Goal: Information Seeking & Learning: Find specific fact

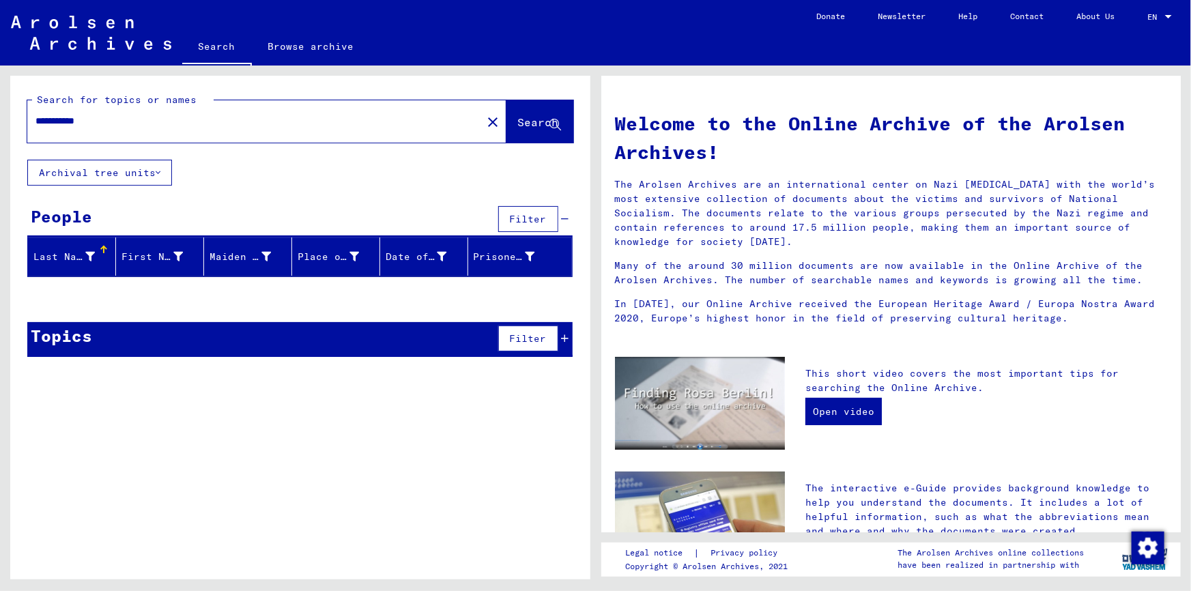
drag, startPoint x: 155, startPoint y: 127, endPoint x: 25, endPoint y: 124, distance: 130.4
click at [25, 124] on div "**********" at bounding box center [300, 118] width 580 height 84
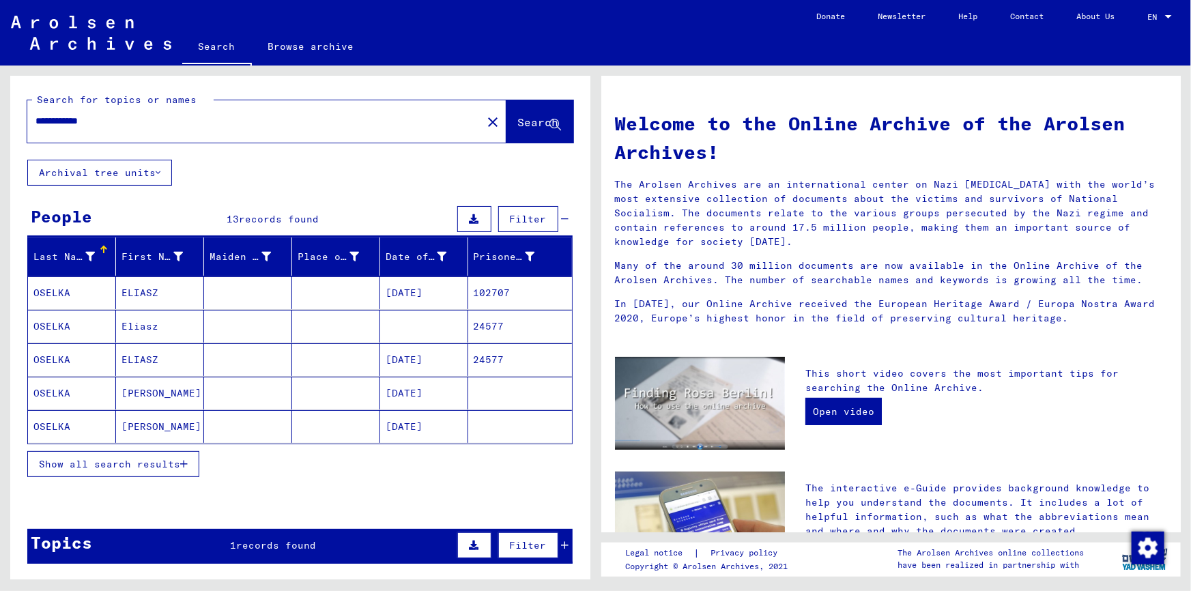
click at [162, 282] on mat-cell "ELIASZ" at bounding box center [160, 292] width 88 height 33
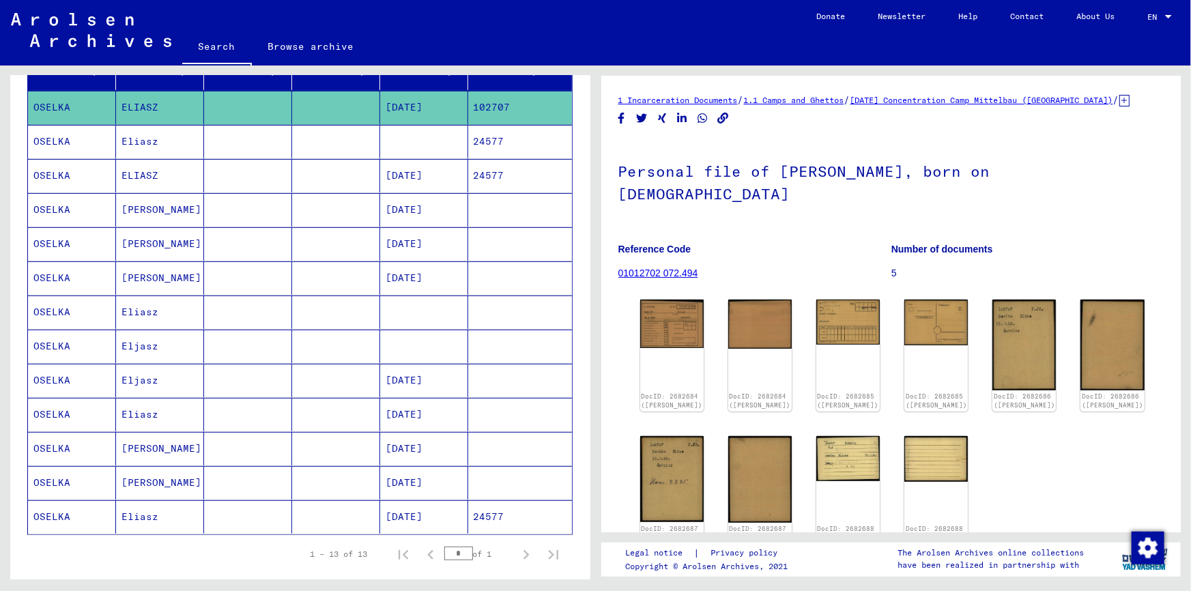
click at [481, 148] on mat-cell "24577" at bounding box center [520, 141] width 104 height 33
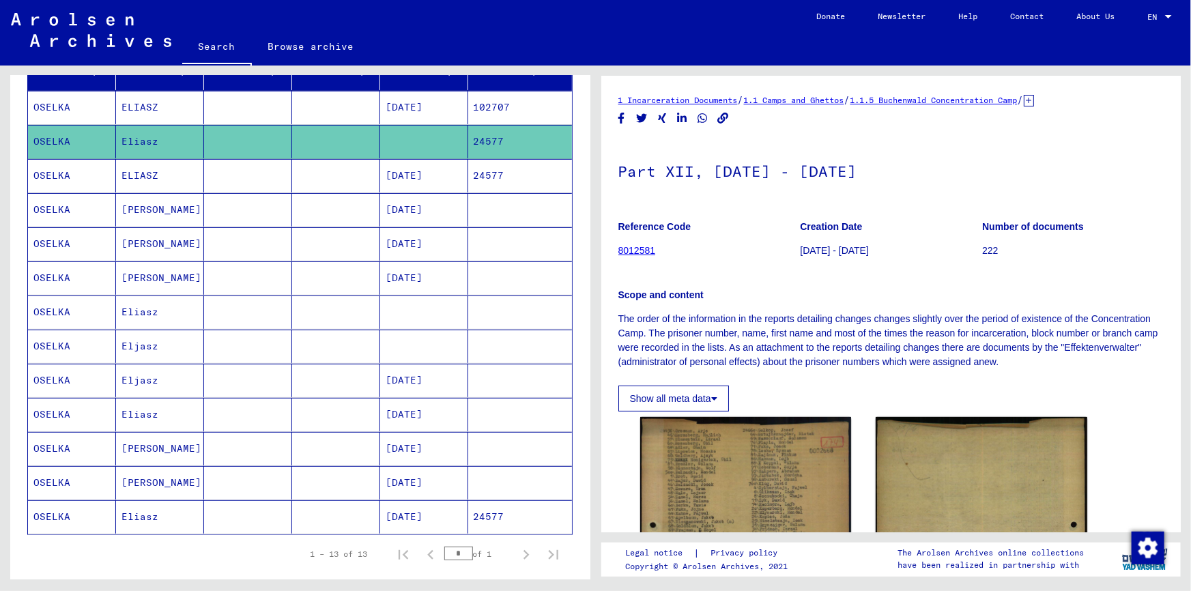
click at [487, 177] on mat-cell "24577" at bounding box center [520, 175] width 104 height 33
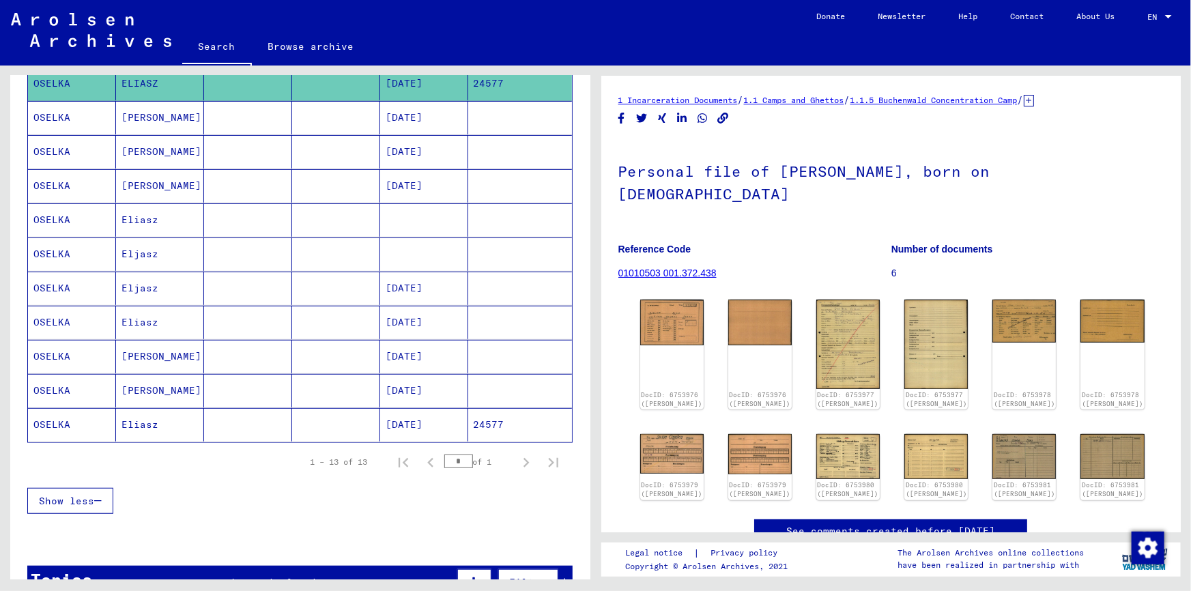
scroll to position [310, 0]
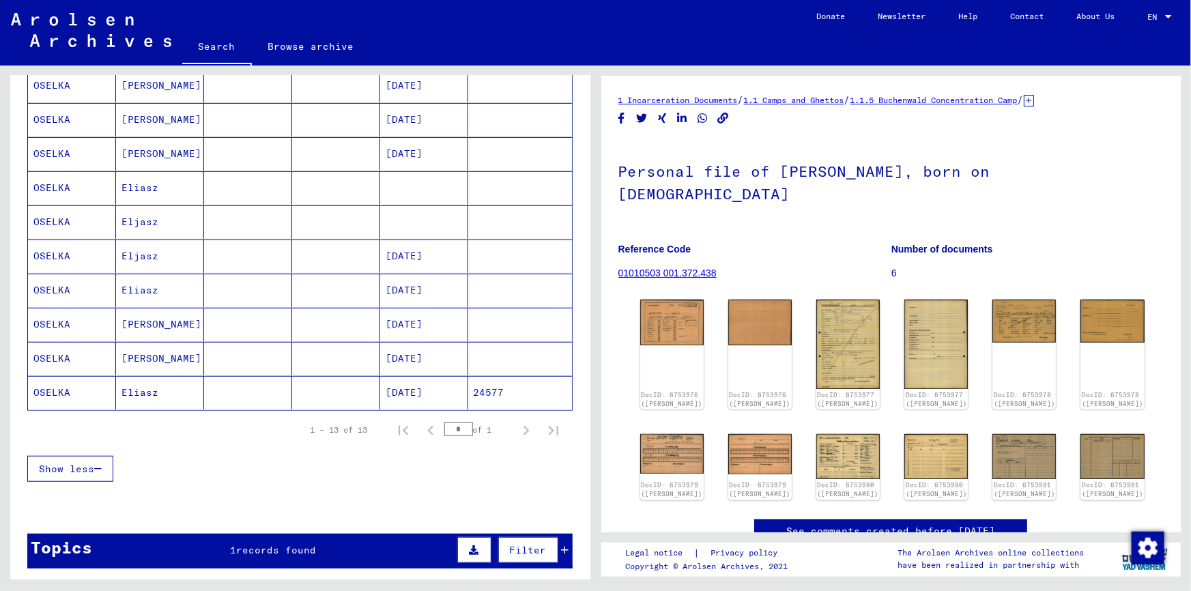
click at [426, 389] on mat-cell "[DATE]" at bounding box center [424, 392] width 88 height 33
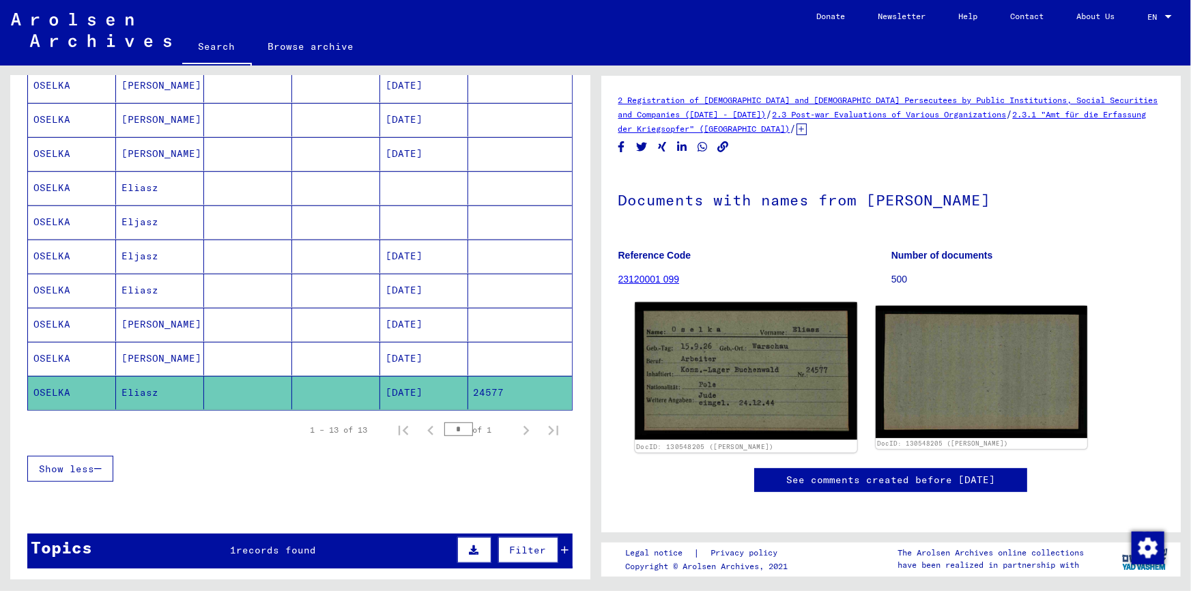
click at [657, 352] on img at bounding box center [746, 370] width 222 height 137
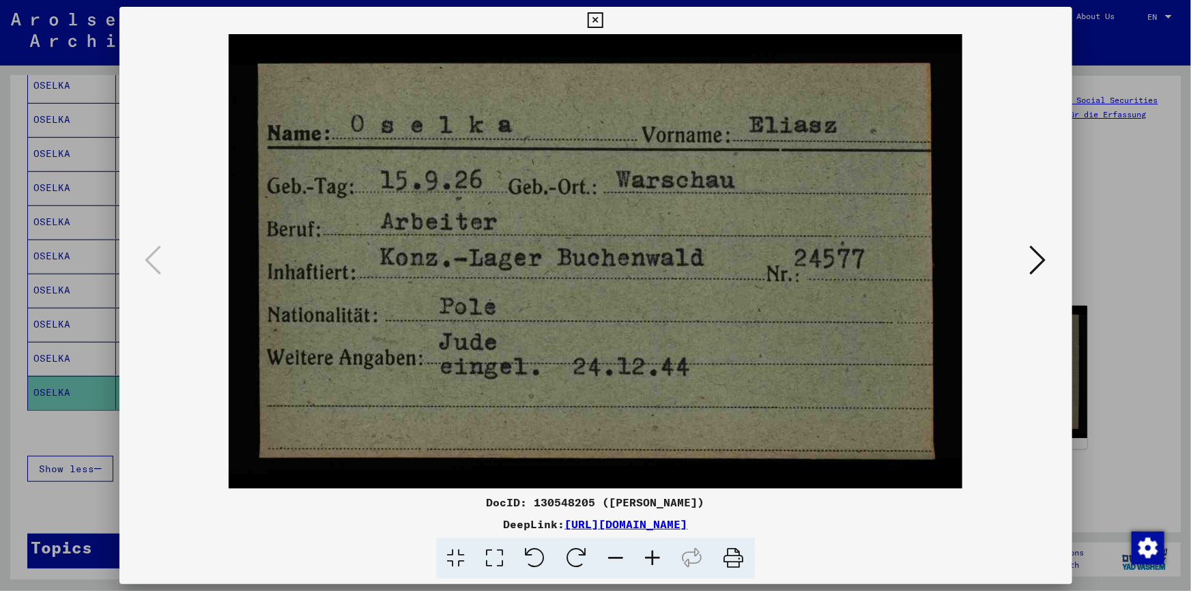
click at [597, 23] on icon at bounding box center [596, 20] width 16 height 16
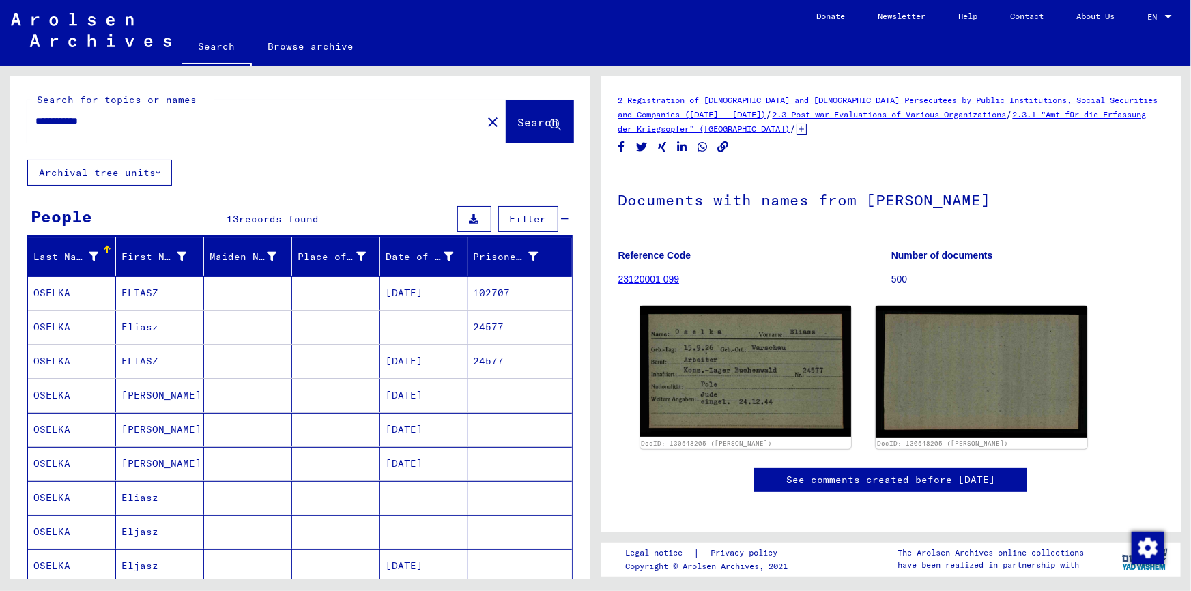
drag, startPoint x: 117, startPoint y: 127, endPoint x: 28, endPoint y: 134, distance: 89.7
click at [28, 134] on div "**********" at bounding box center [250, 121] width 446 height 31
paste input "text"
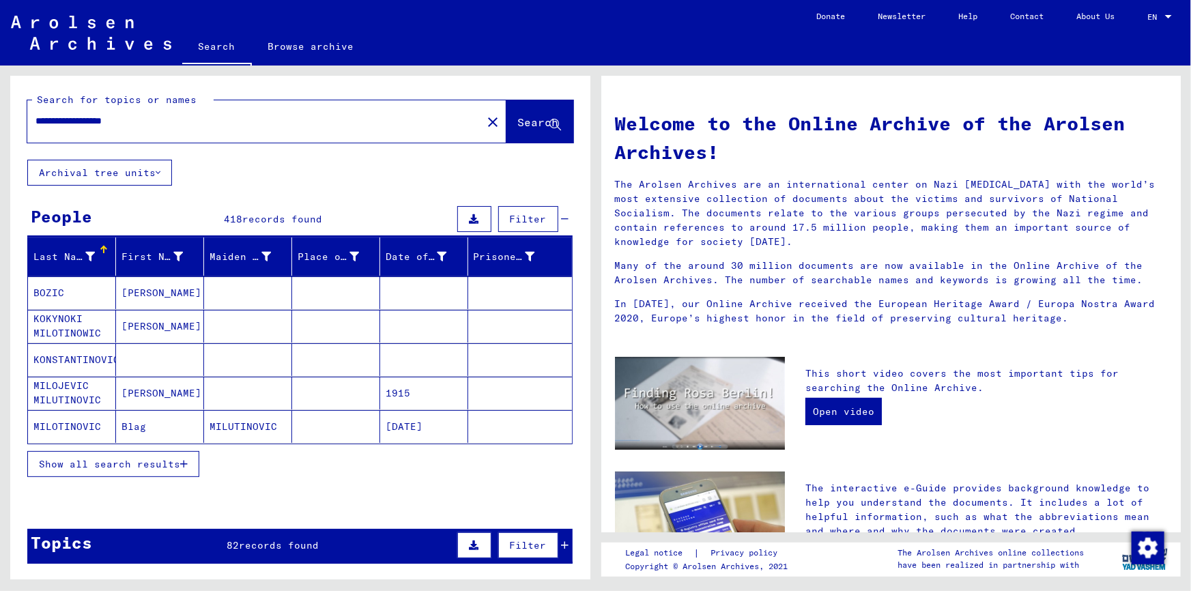
type input "**********"
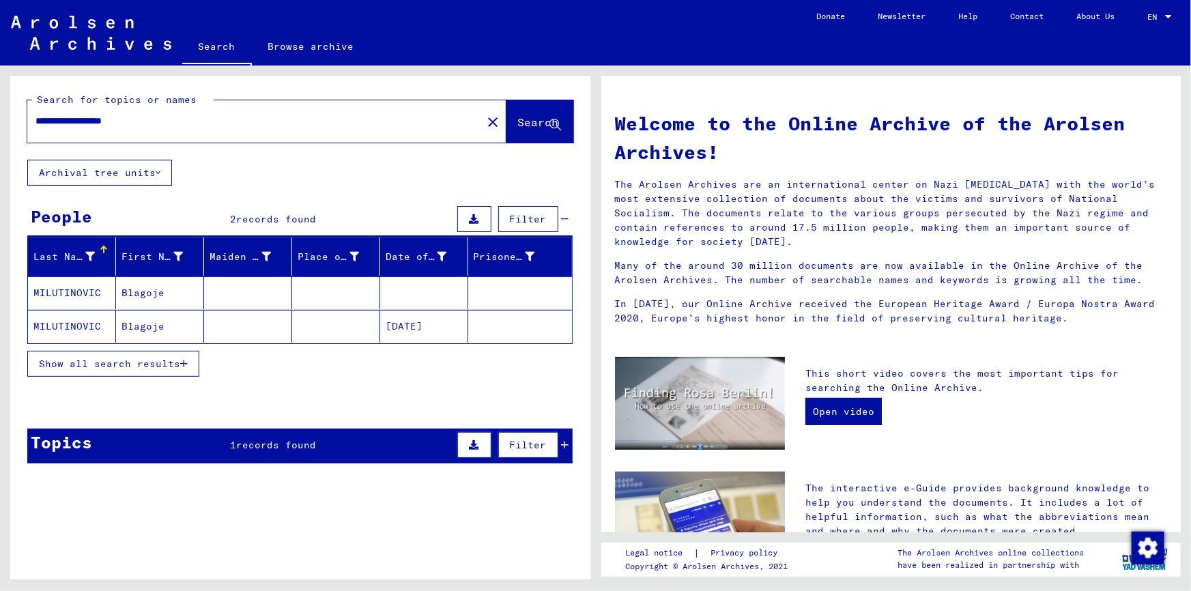
click at [153, 290] on mat-cell "Blagoje" at bounding box center [160, 292] width 88 height 33
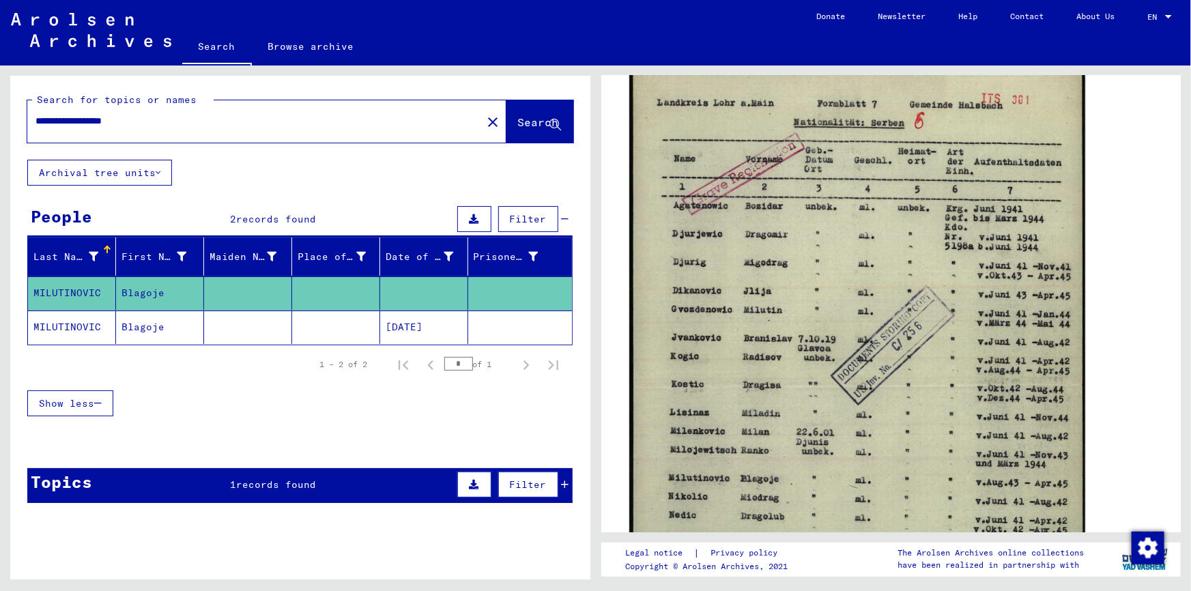
scroll to position [248, 0]
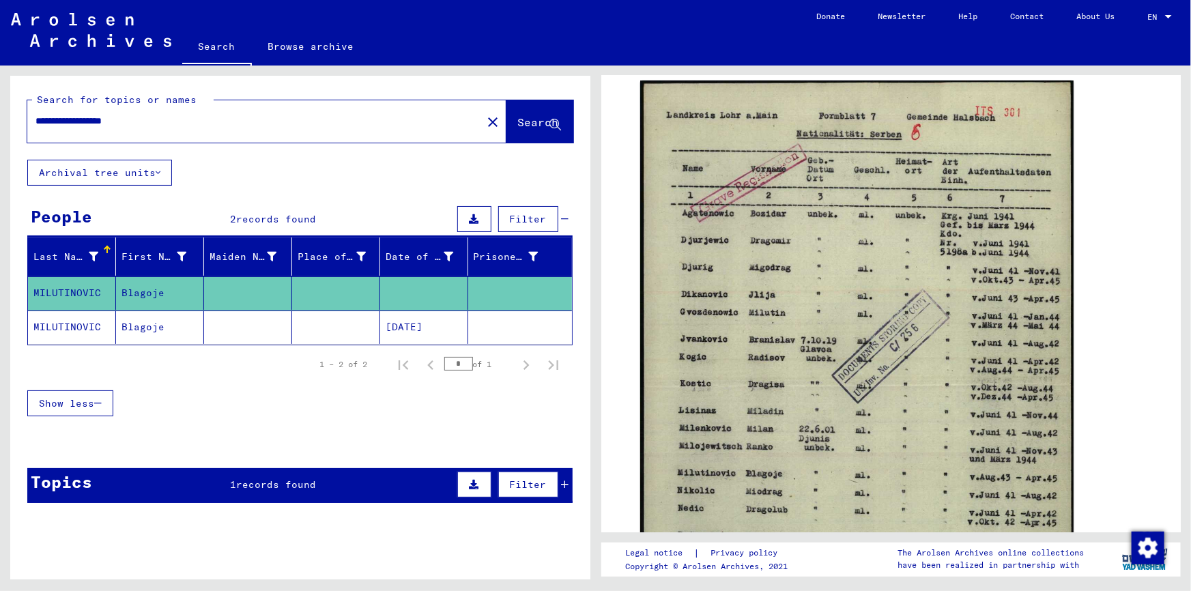
click at [137, 330] on mat-cell "Blagoje" at bounding box center [160, 327] width 88 height 33
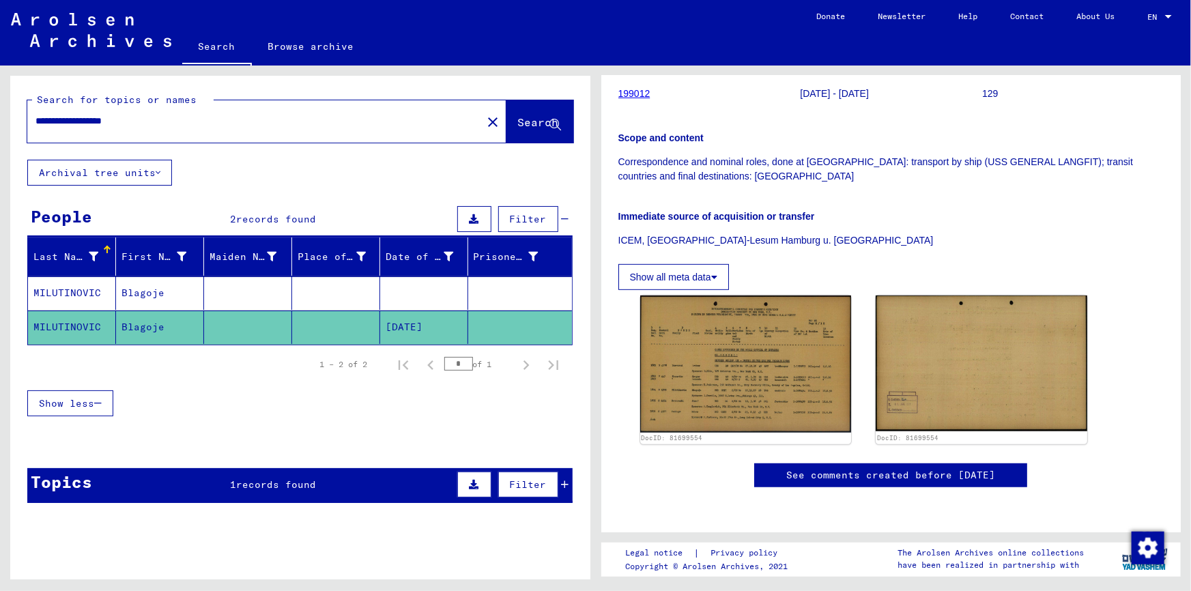
scroll to position [372, 0]
